Goal: Find specific page/section: Find specific page/section

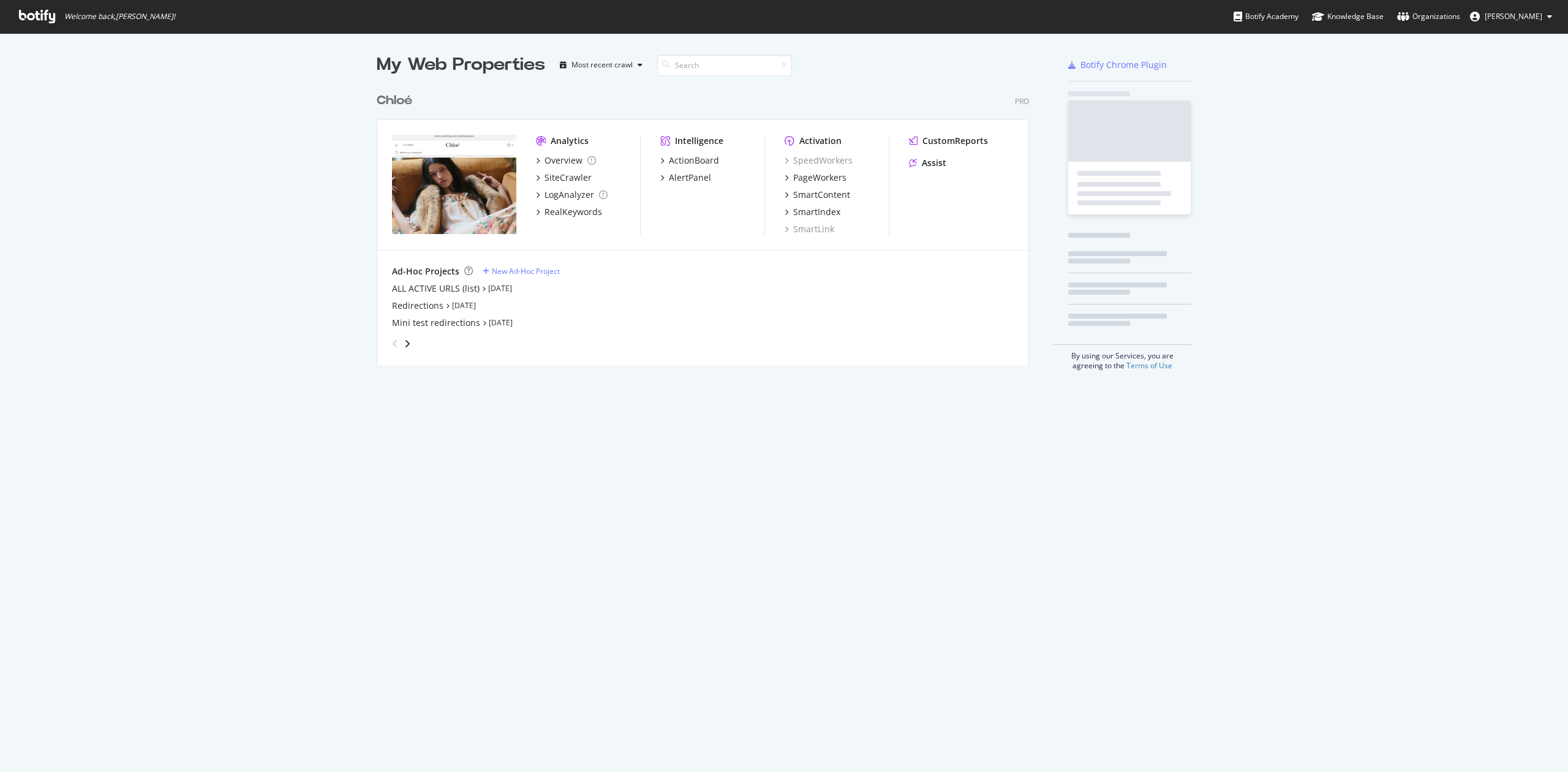
scroll to position [760, 1543]
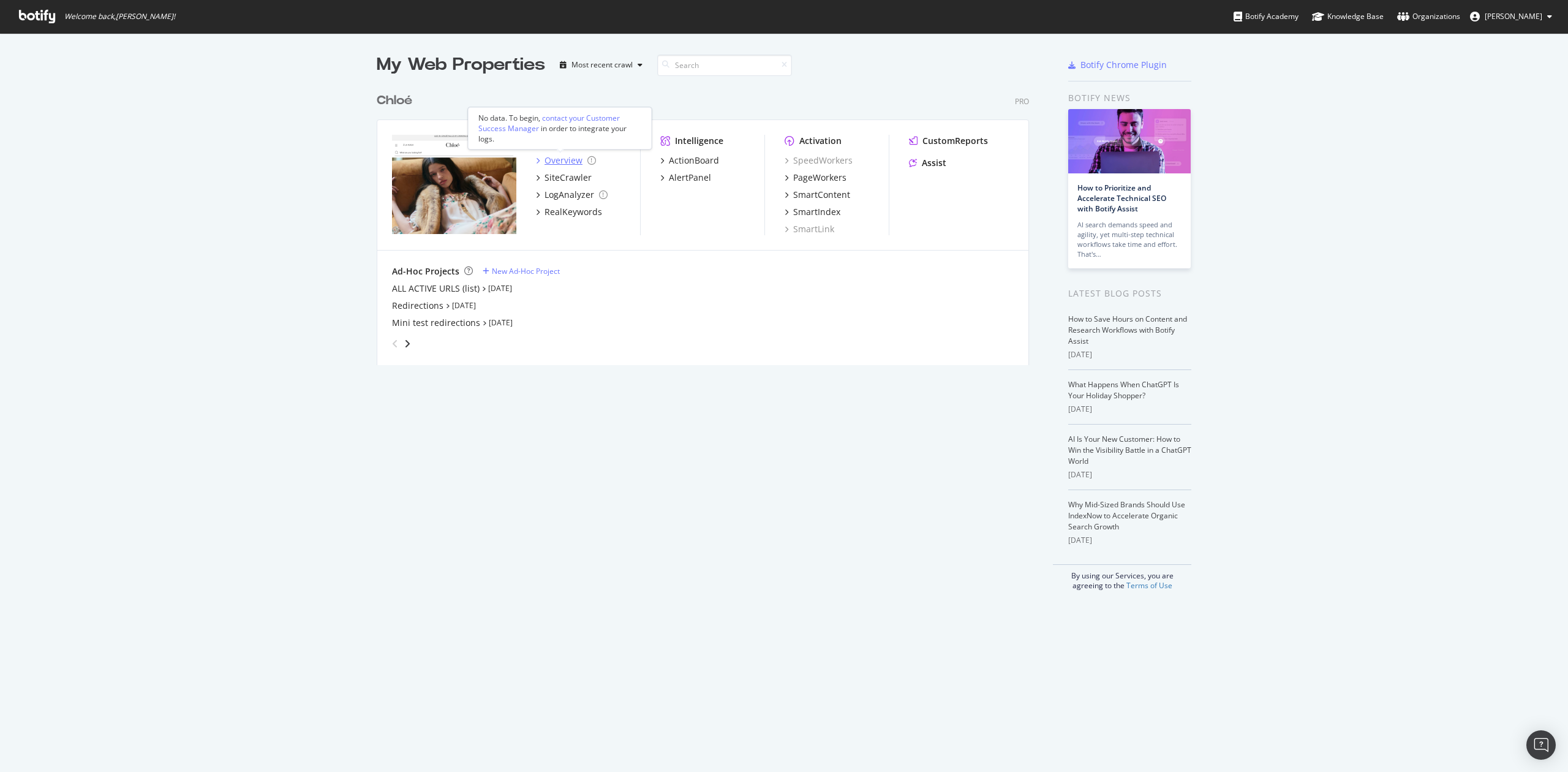
click at [572, 160] on div "Overview" at bounding box center [564, 160] width 38 height 12
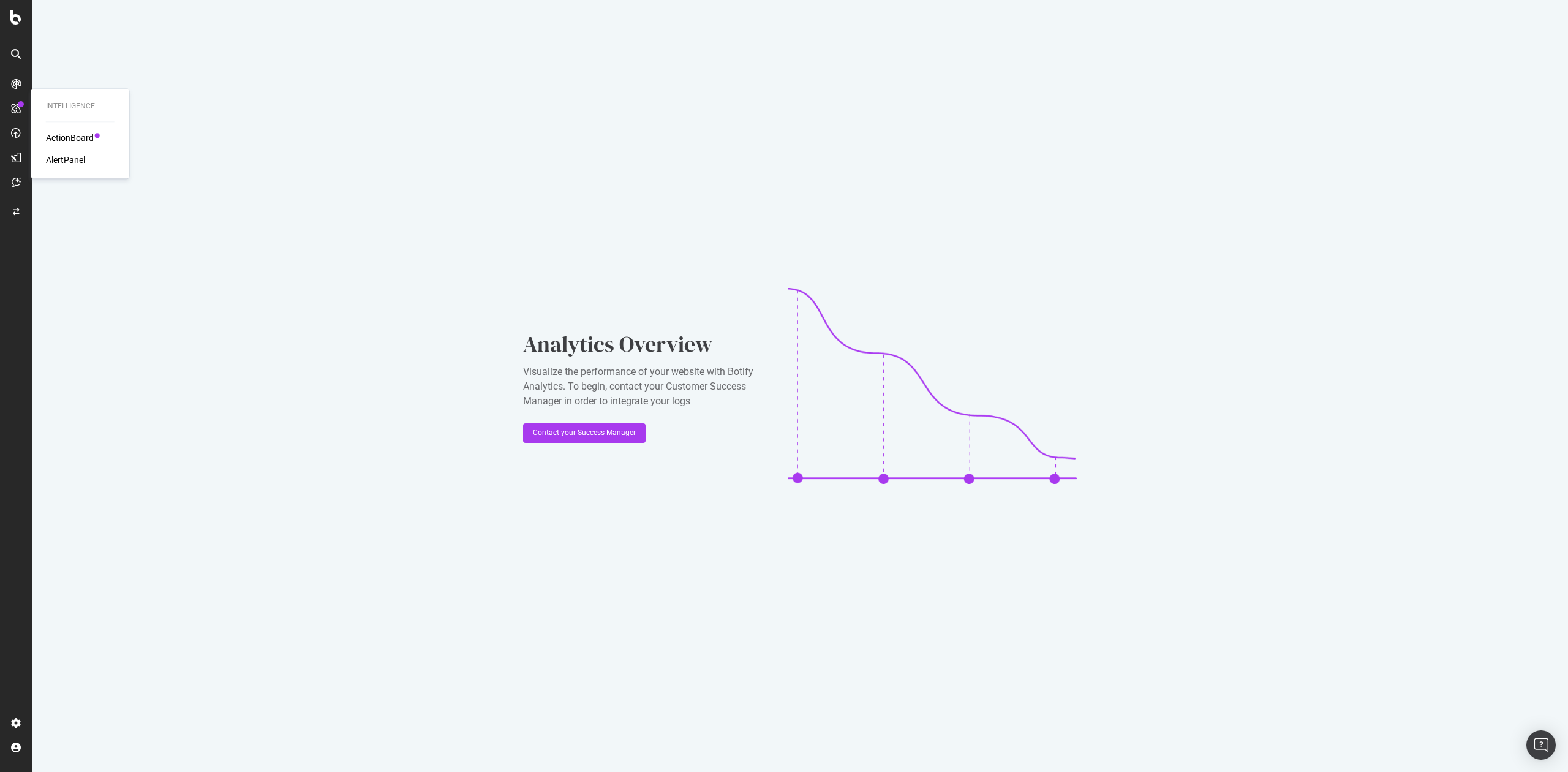
click at [15, 104] on icon at bounding box center [16, 109] width 10 height 10
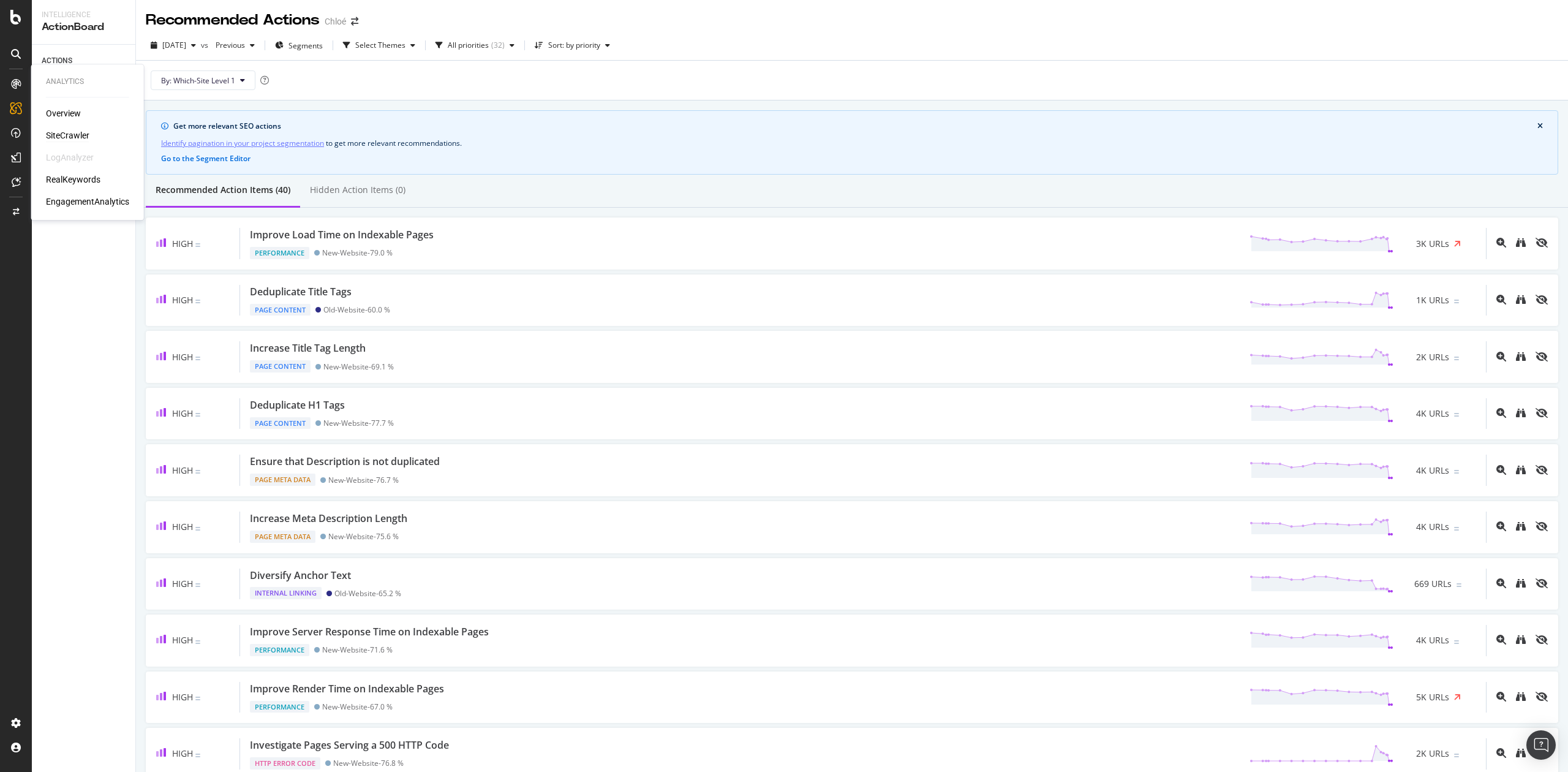
click at [71, 139] on div "SiteCrawler" at bounding box center [67, 135] width 44 height 12
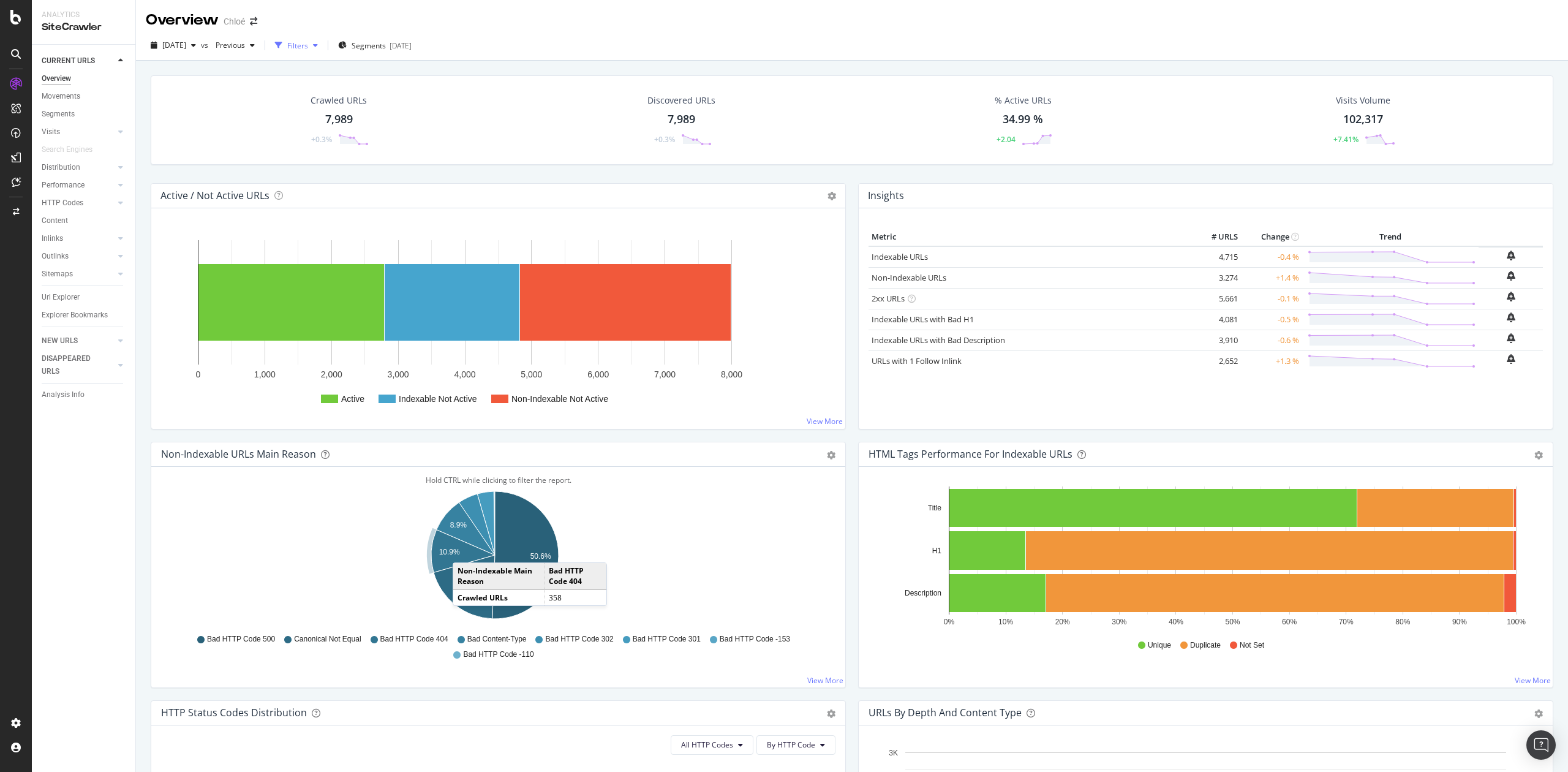
click at [308, 44] on div "Filters" at bounding box center [297, 46] width 21 height 10
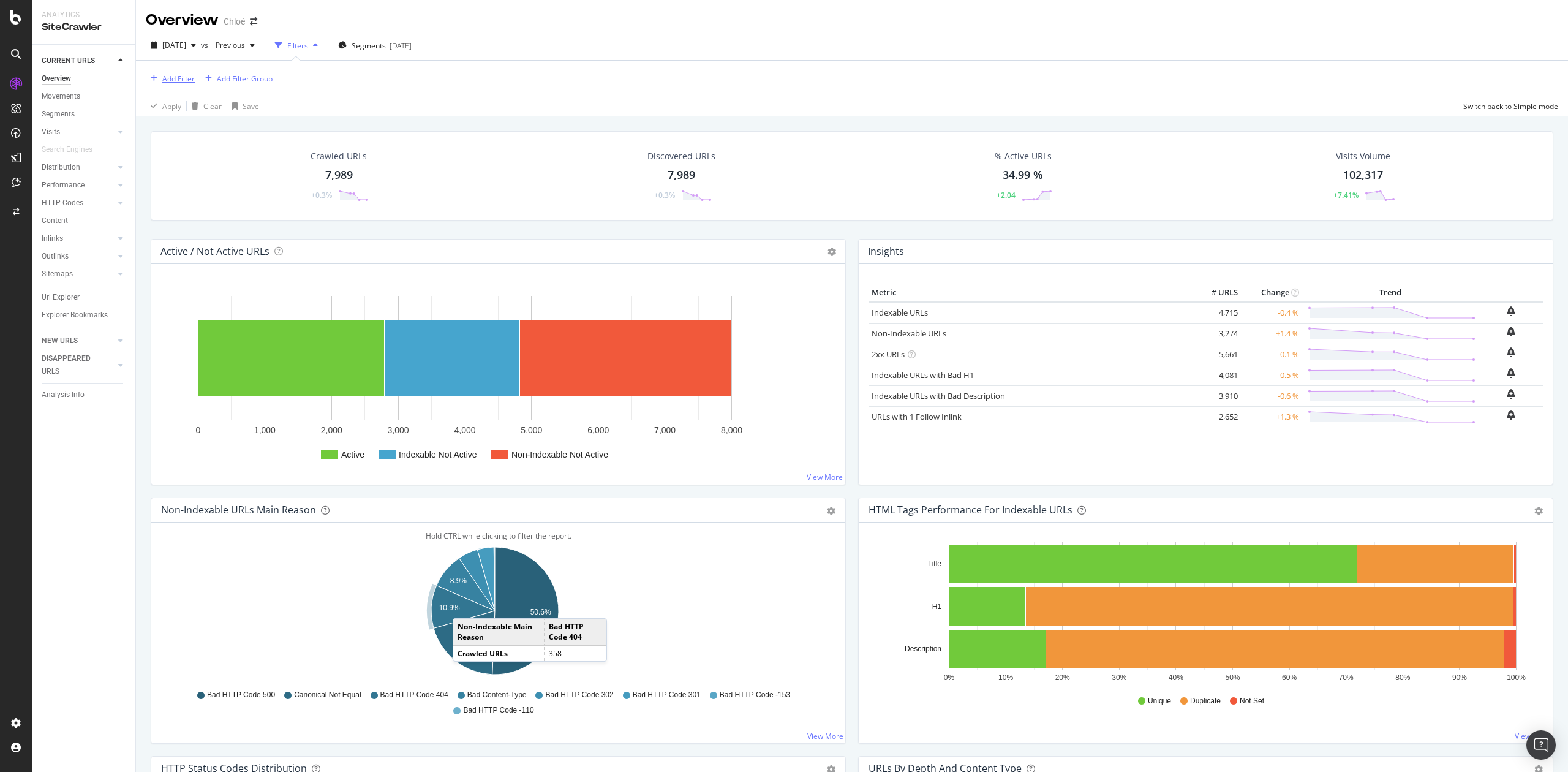
click at [168, 81] on div "Add Filter" at bounding box center [178, 78] width 33 height 10
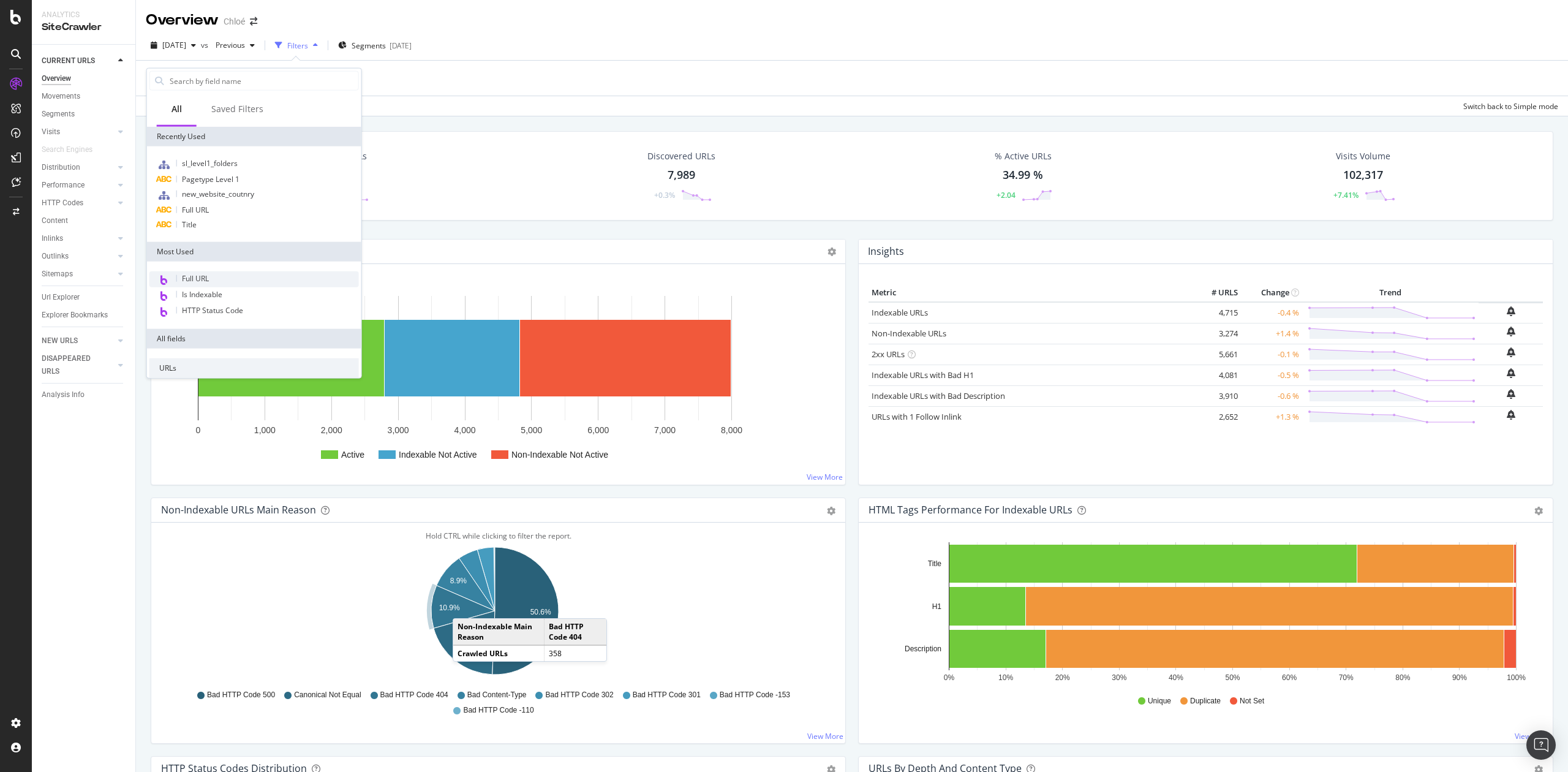
click at [213, 278] on div "Full URL" at bounding box center [254, 279] width 210 height 16
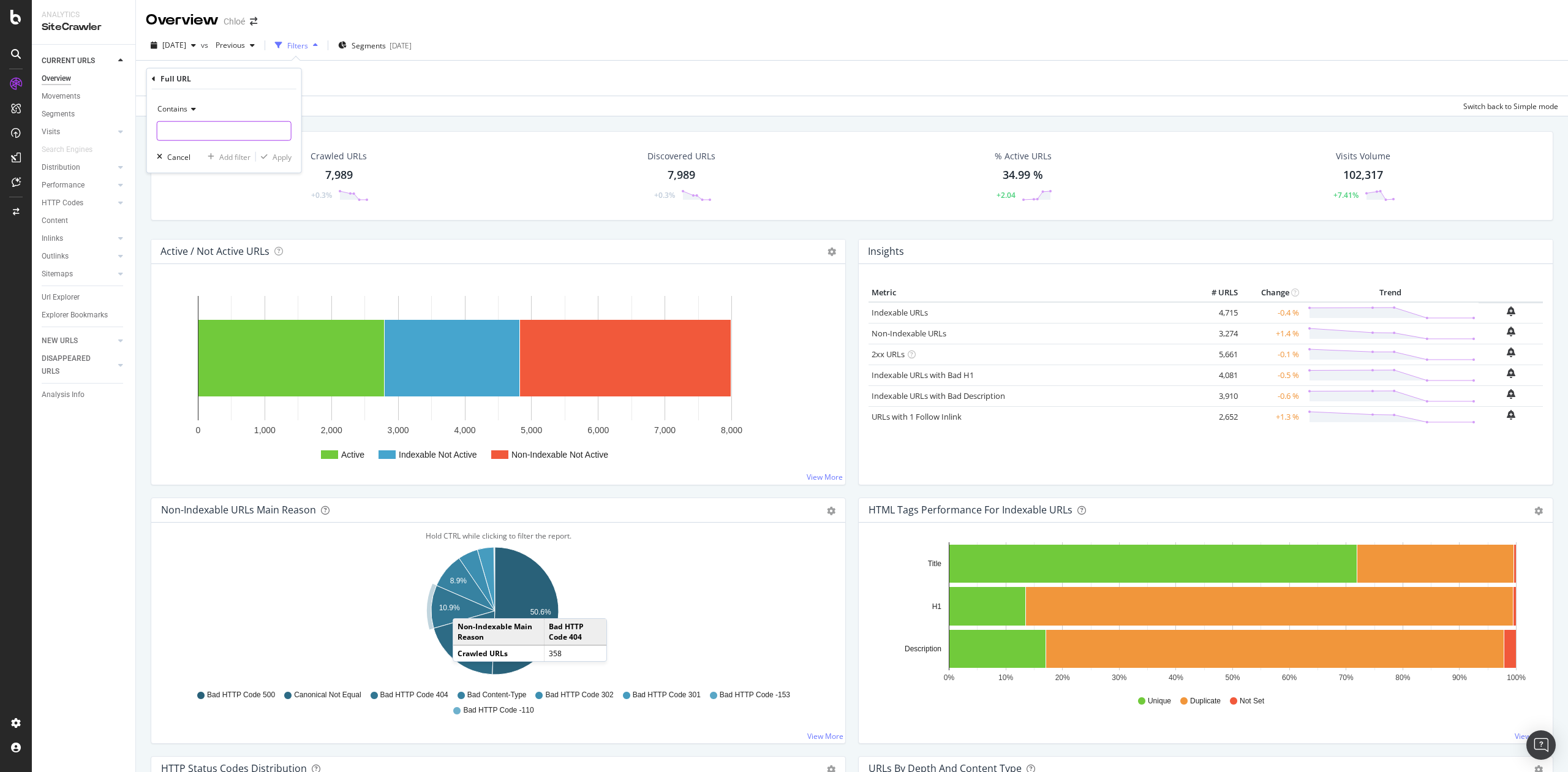
click at [183, 128] on input "text" at bounding box center [224, 131] width 133 height 20
type input "en-id/"
click at [271, 153] on div "button" at bounding box center [264, 157] width 17 height 7
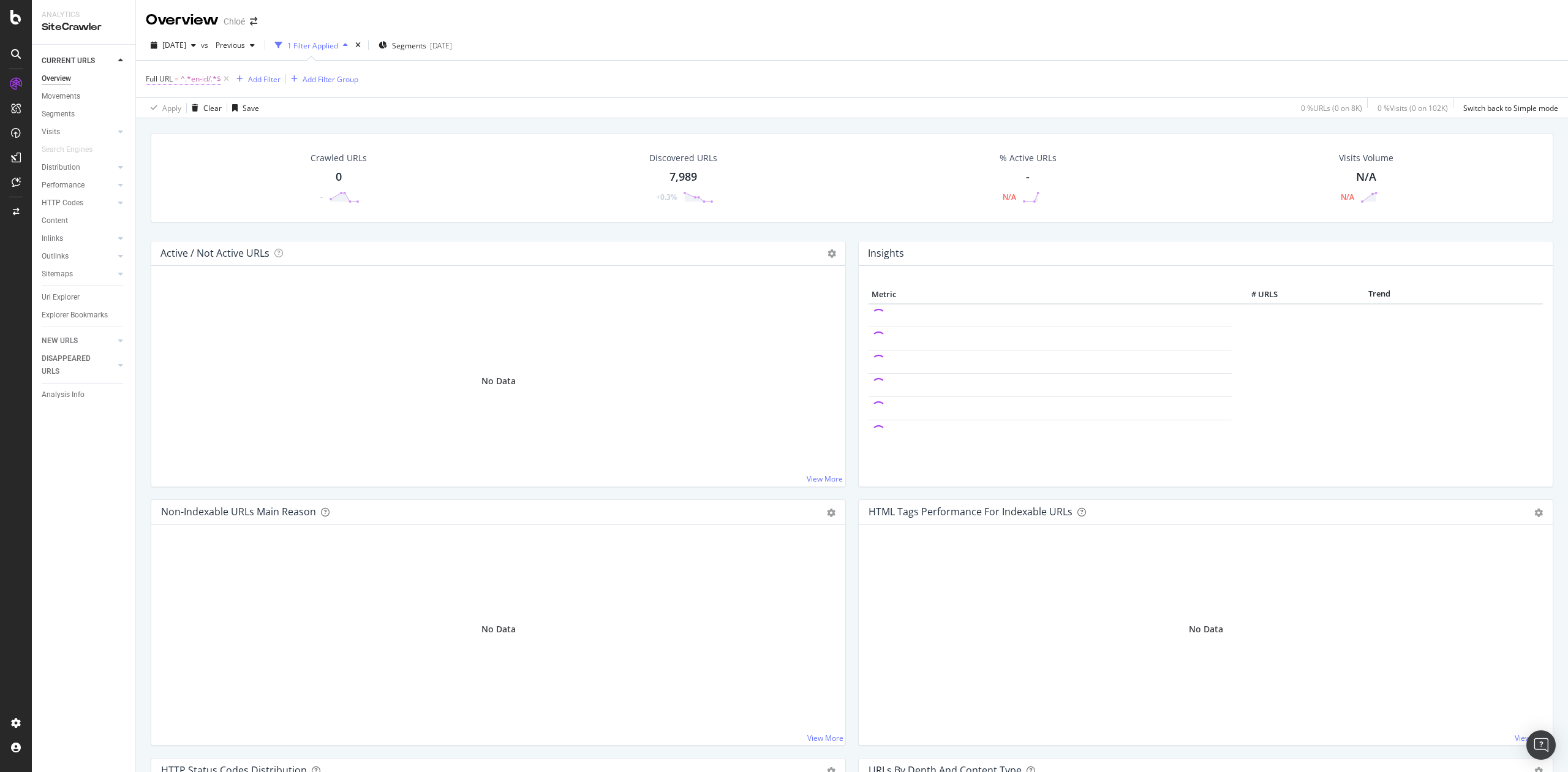
click at [197, 80] on span "^.*en-id/.*$" at bounding box center [201, 79] width 41 height 17
click at [197, 126] on input "en-id/" at bounding box center [215, 131] width 116 height 20
click at [196, 128] on input "en-id/" at bounding box center [215, 131] width 116 height 20
type input "en-id"
click at [284, 158] on div "Apply" at bounding box center [282, 157] width 19 height 10
